Goal: Check status: Check status

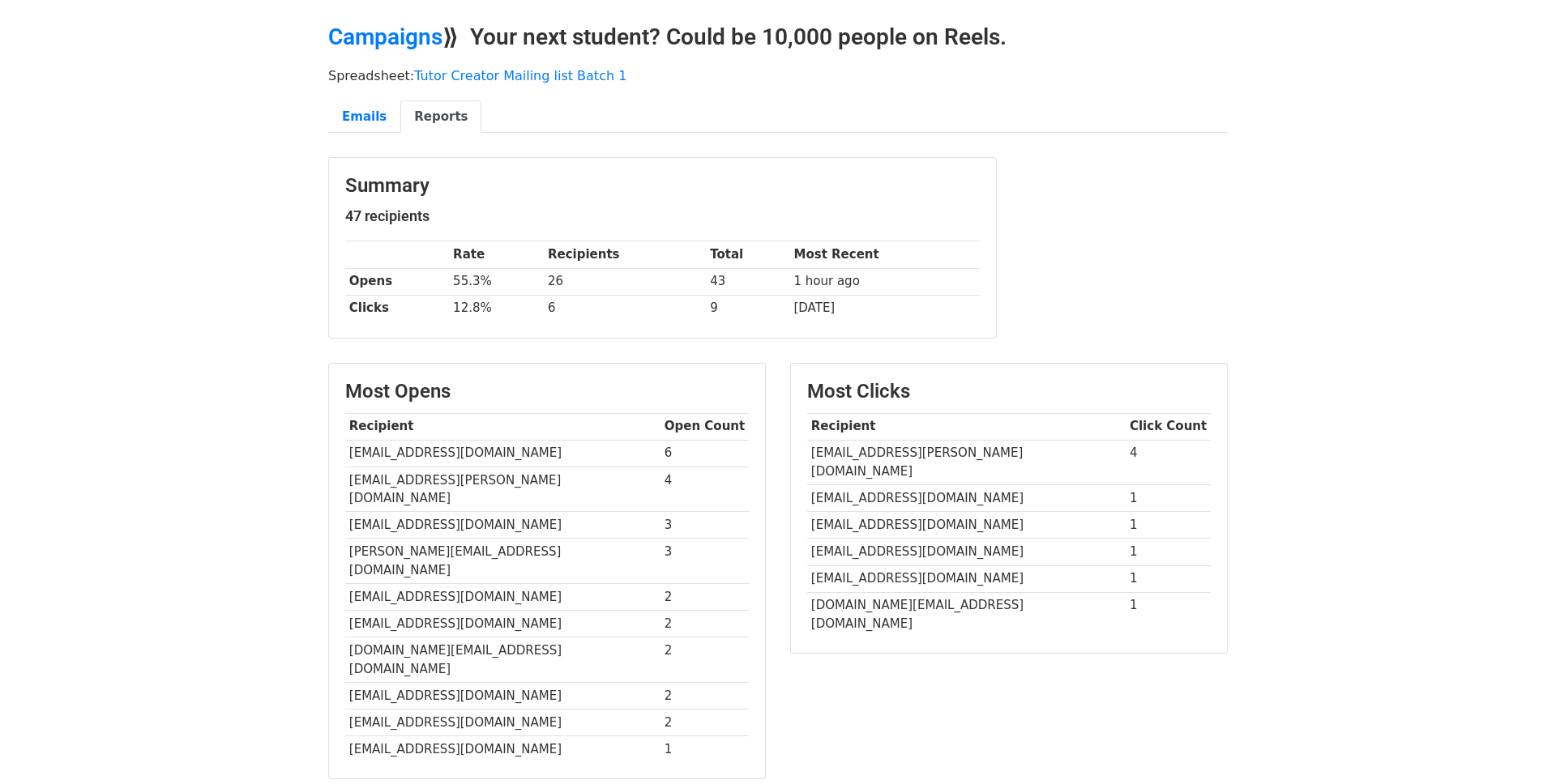
scroll to position [53, 0]
click at [354, 118] on link "Emails" at bounding box center [364, 116] width 72 height 33
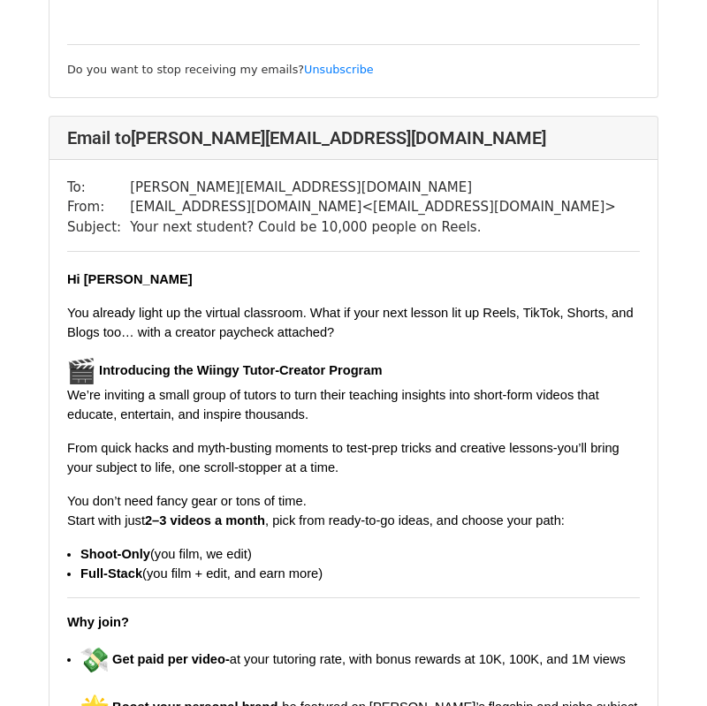
scroll to position [3128, 0]
